Goal: Task Accomplishment & Management: Manage account settings

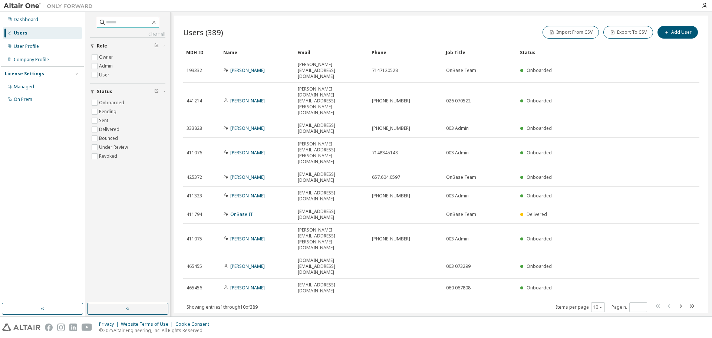
drag, startPoint x: 119, startPoint y: 6, endPoint x: 118, endPoint y: 19, distance: 13.0
click at [119, 6] on div at bounding box center [396, 6] width 601 height 12
click at [116, 26] on span at bounding box center [128, 22] width 62 height 11
click at [119, 25] on input "text" at bounding box center [128, 22] width 45 height 7
type input "******"
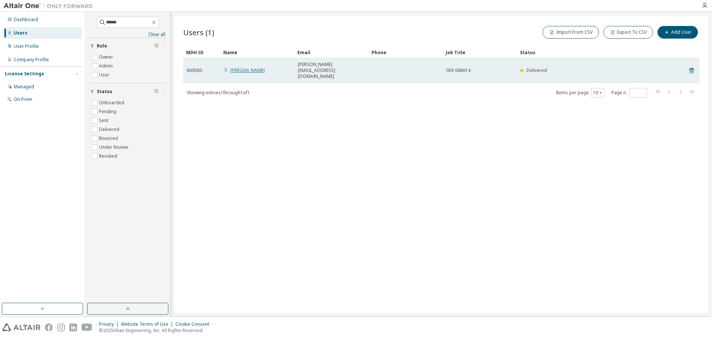
click at [244, 67] on link "[PERSON_NAME]" at bounding box center [247, 70] width 35 height 6
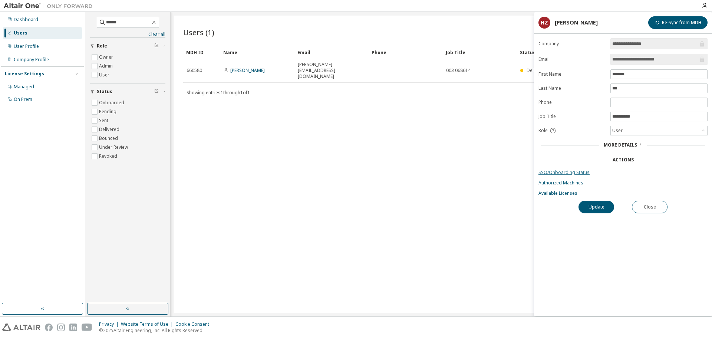
click at [571, 173] on link "SSO/Onboarding Status" at bounding box center [623, 173] width 169 height 6
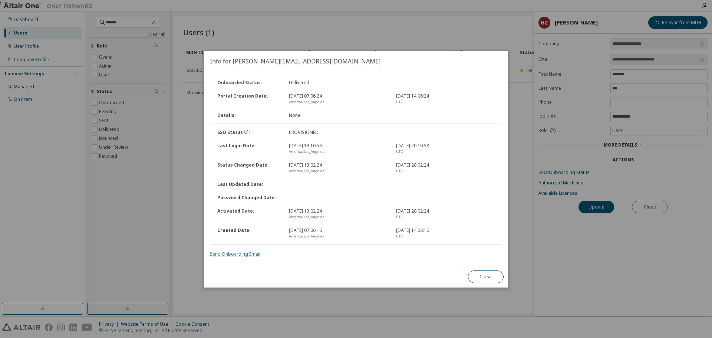
click at [243, 256] on link "Send Onboarding Email" at bounding box center [235, 254] width 50 height 6
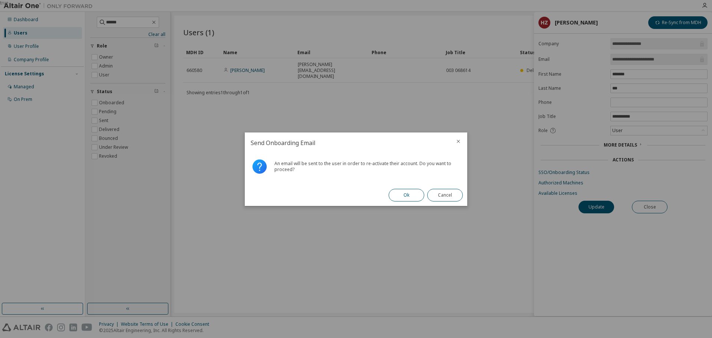
click at [410, 197] on button "Ok" at bounding box center [407, 195] width 36 height 13
click at [444, 198] on button "Close" at bounding box center [445, 195] width 36 height 13
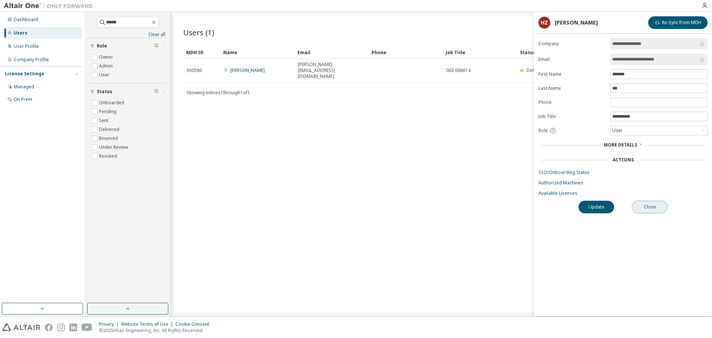
click at [648, 211] on button "Close" at bounding box center [650, 207] width 36 height 13
